Goal: Transaction & Acquisition: Purchase product/service

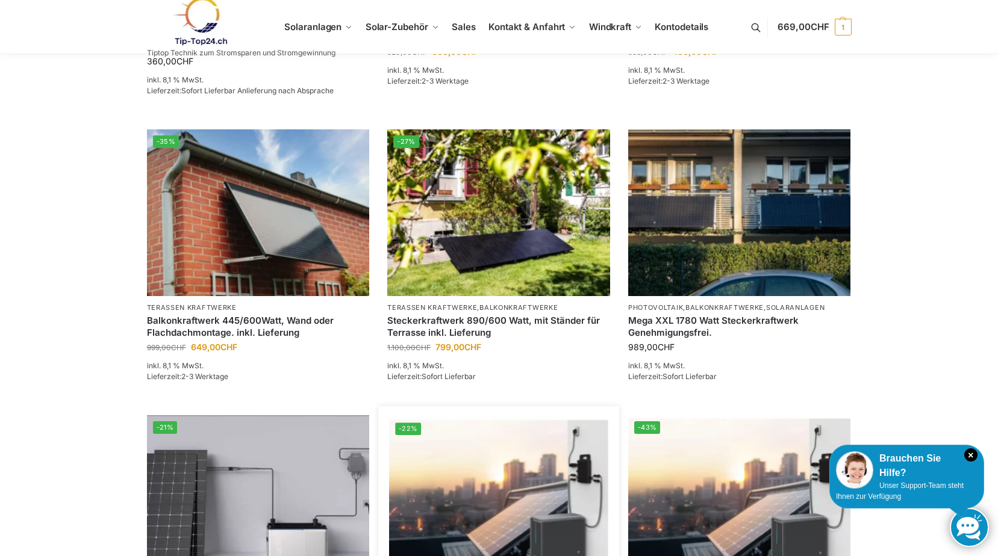
scroll to position [984, 0]
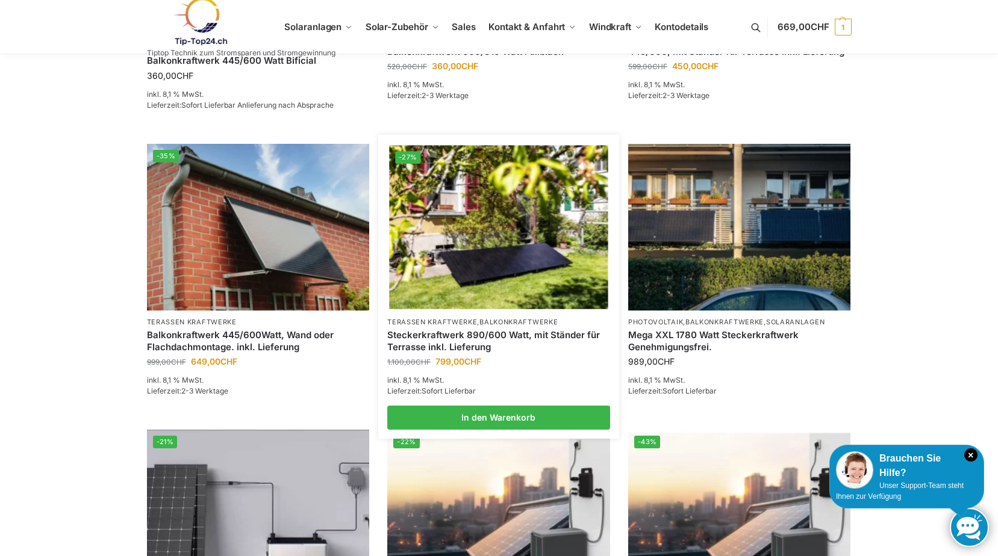
click at [501, 253] on img at bounding box center [498, 227] width 219 height 164
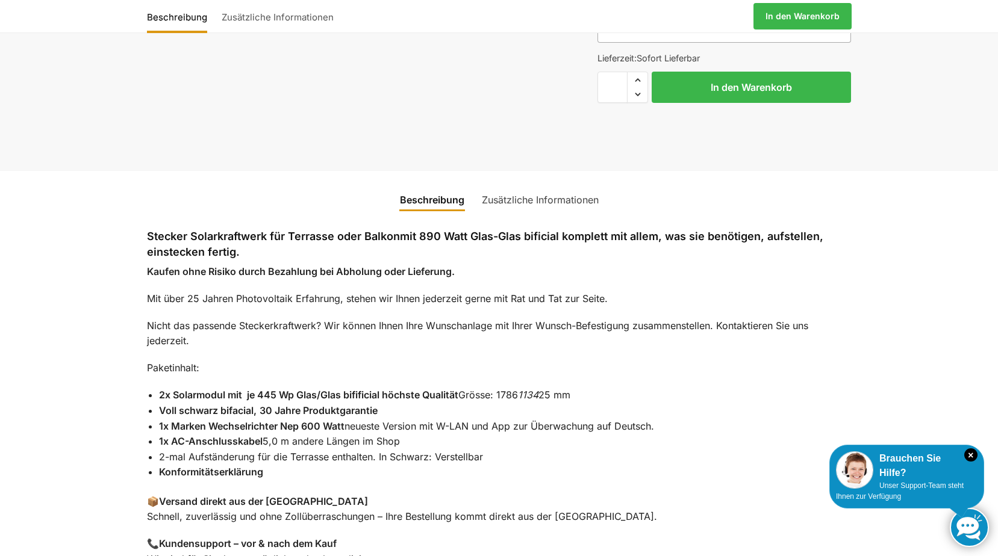
scroll to position [783, 0]
